Goal: Find specific page/section: Find specific page/section

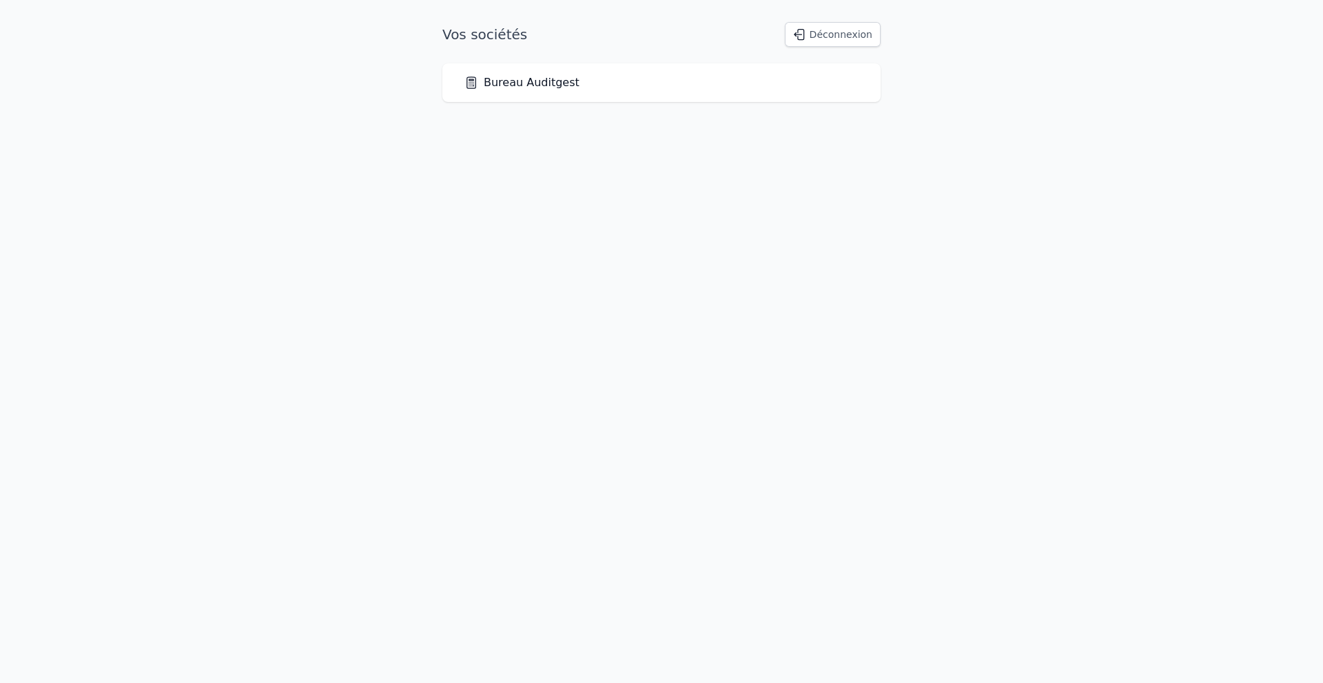
click at [529, 91] on div "Bureau Auditgest" at bounding box center [661, 82] width 438 height 39
click at [530, 86] on link "Bureau Auditgest" at bounding box center [521, 82] width 115 height 17
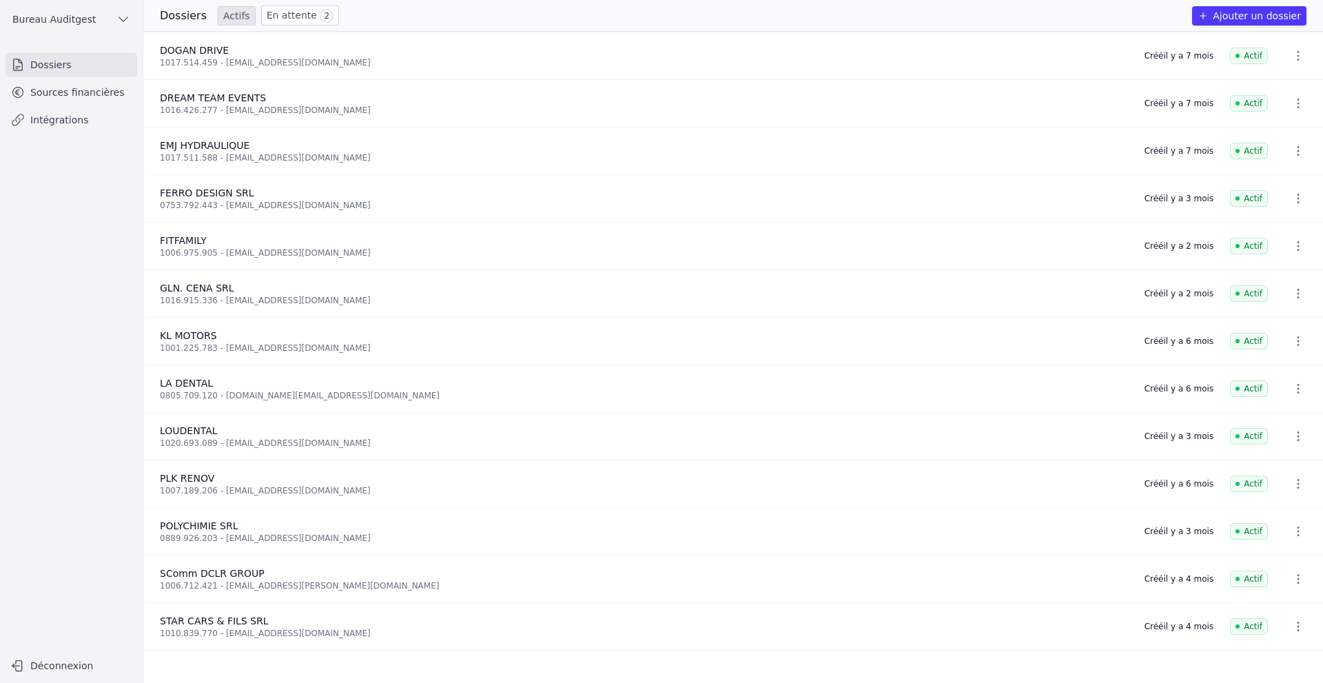
click at [54, 95] on link "Sources financières" at bounding box center [72, 92] width 132 height 25
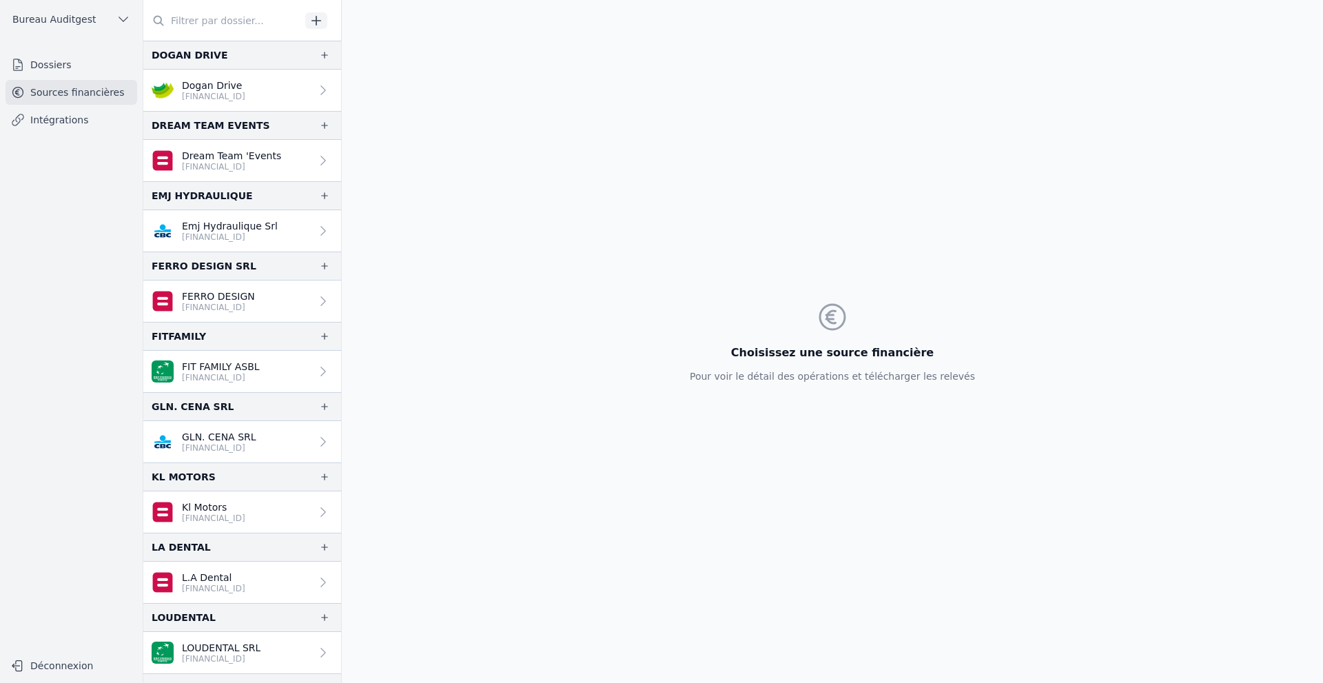
click at [227, 161] on p "[FINANCIAL_ID]" at bounding box center [231, 166] width 99 height 11
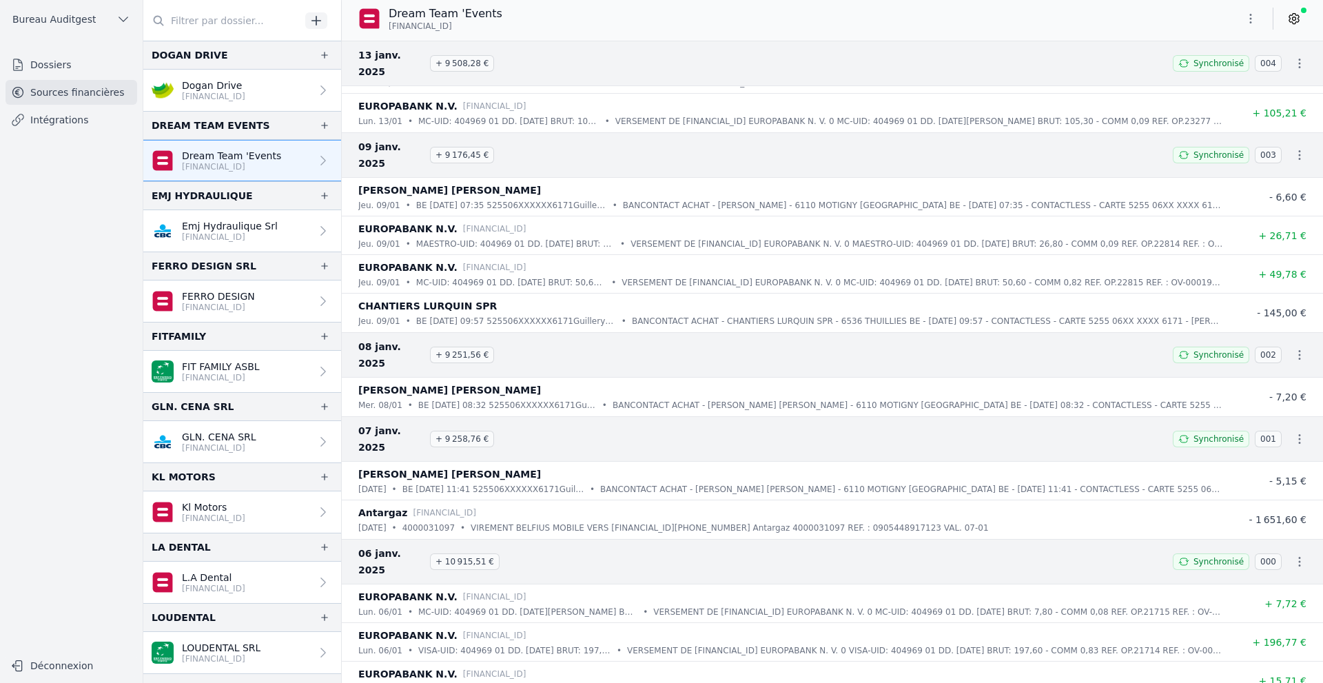
scroll to position [37986, 0]
